Goal: Task Accomplishment & Management: Use online tool/utility

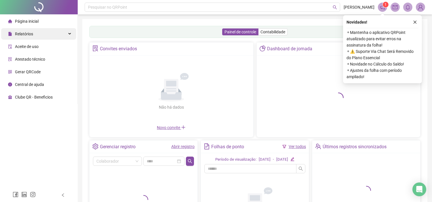
click at [53, 32] on div "Relatórios" at bounding box center [38, 34] width 75 height 12
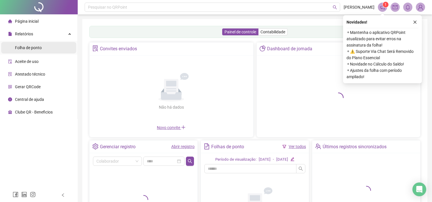
click at [53, 47] on li "Folha de ponto" at bounding box center [38, 48] width 75 height 12
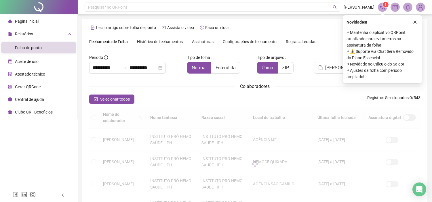
scroll to position [13, 0]
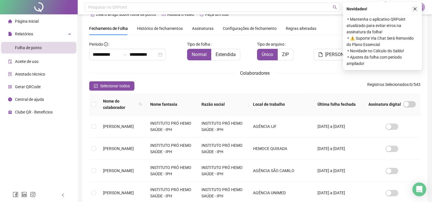
click at [413, 7] on icon "close" at bounding box center [415, 9] width 4 height 4
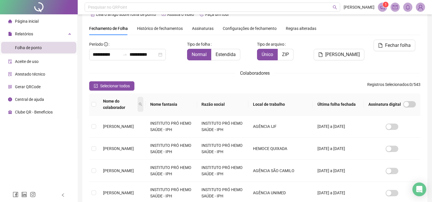
click at [142, 103] on icon "search" at bounding box center [140, 104] width 3 height 3
type input "*******"
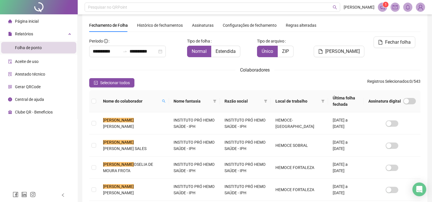
scroll to position [48, 0]
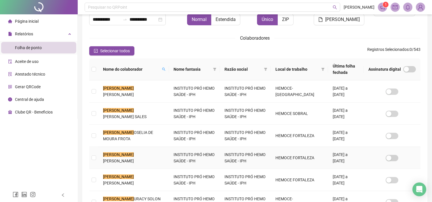
click at [150, 158] on td "MARIA J ULIA BATISTA DE ARAUJO" at bounding box center [133, 158] width 70 height 22
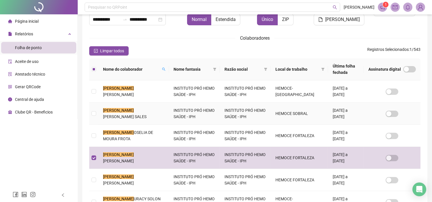
scroll to position [16, 0]
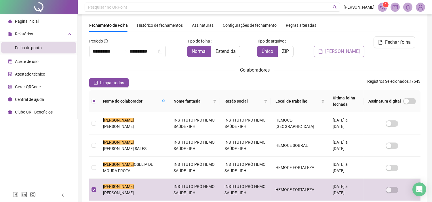
click at [352, 48] on span "Gerar espelho" at bounding box center [342, 51] width 35 height 7
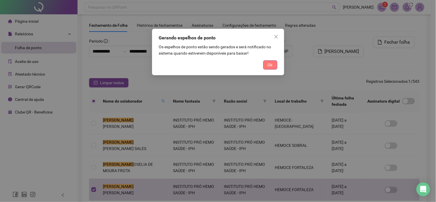
click at [273, 62] on button "Ok" at bounding box center [271, 64] width 14 height 9
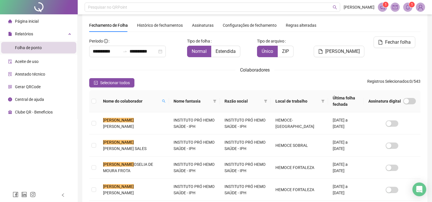
click at [406, 5] on icon "bell" at bounding box center [407, 7] width 5 height 5
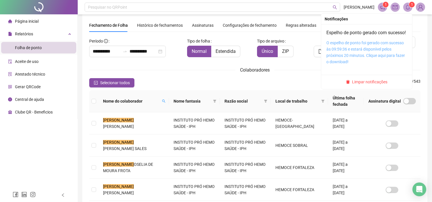
click at [380, 55] on link "O espelho de ponto foi gerado com sucesso às 09:59:36 e estará disponível pelos…" at bounding box center [365, 53] width 79 height 24
